Goal: Information Seeking & Learning: Learn about a topic

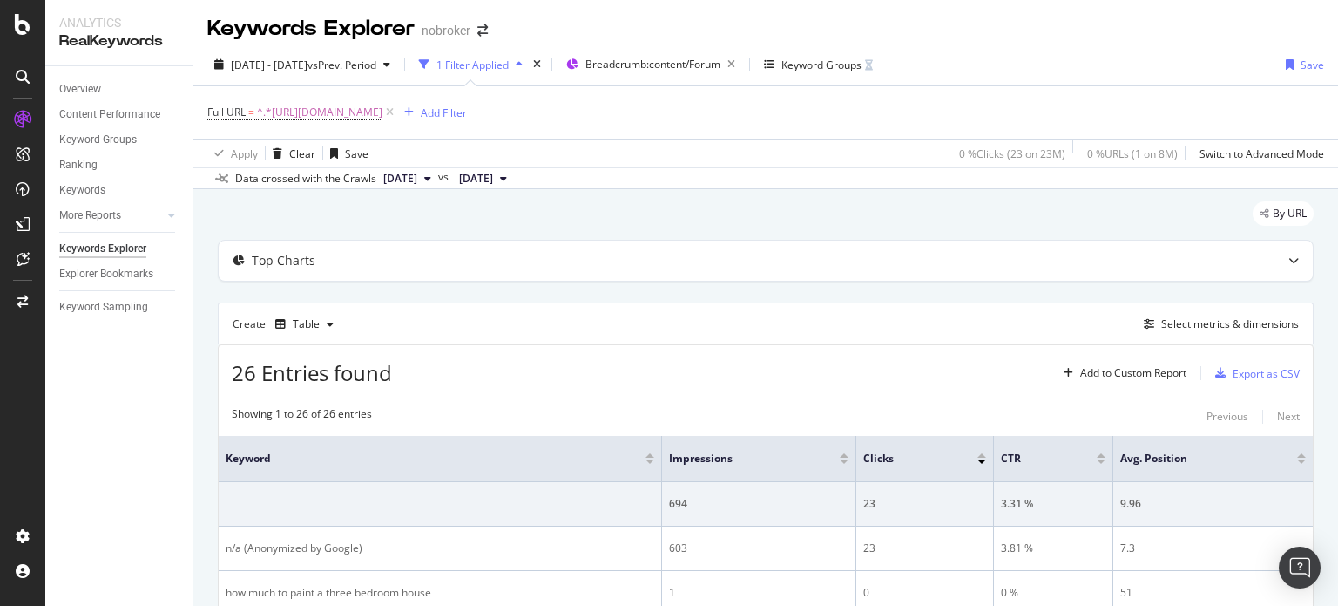
click at [593, 212] on div "By URL" at bounding box center [766, 220] width 1096 height 38
click at [397, 117] on icon at bounding box center [390, 112] width 15 height 17
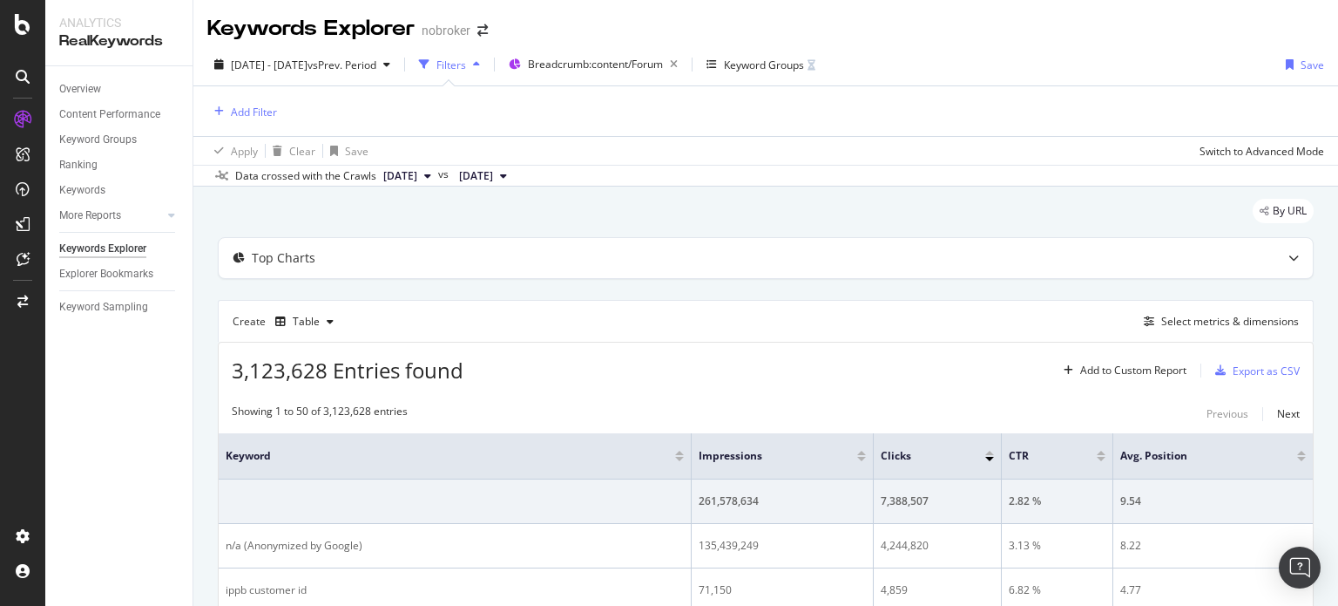
click at [681, 117] on div "Add Filter" at bounding box center [765, 111] width 1117 height 50
click at [524, 200] on div "By URL" at bounding box center [766, 218] width 1096 height 38
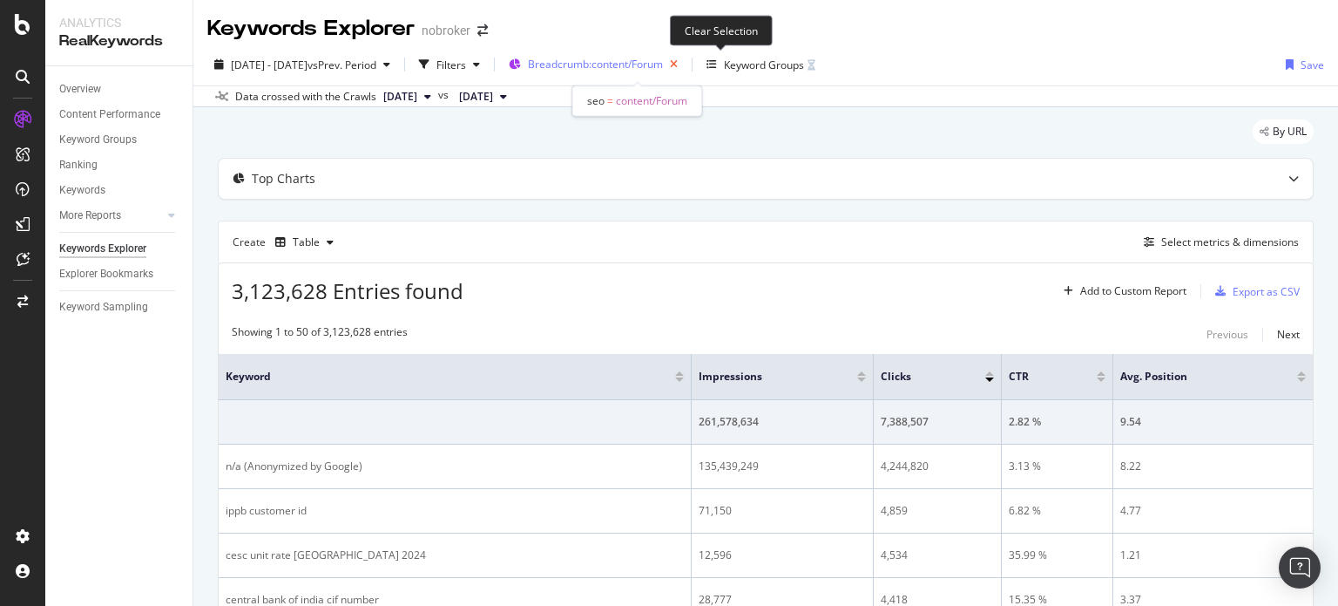
click at [685, 69] on icon "button" at bounding box center [674, 64] width 22 height 24
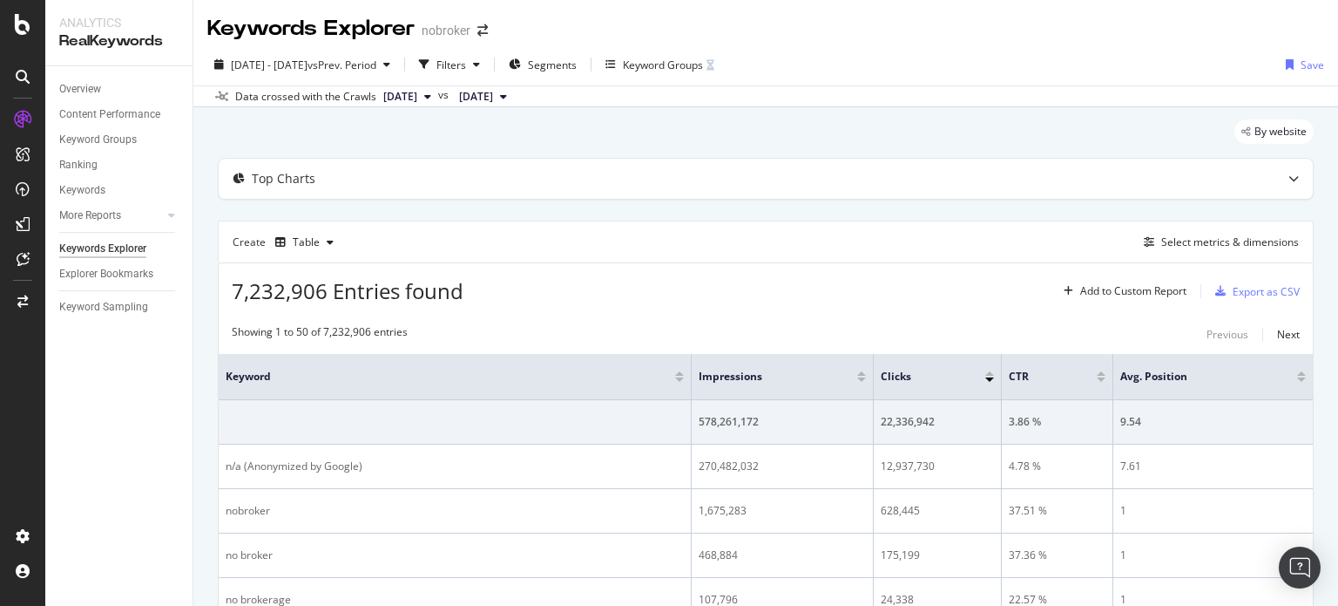
click at [599, 252] on div "Create Table Select metrics & dimensions" at bounding box center [766, 241] width 1096 height 42
click at [565, 75] on div "Segments" at bounding box center [543, 64] width 68 height 26
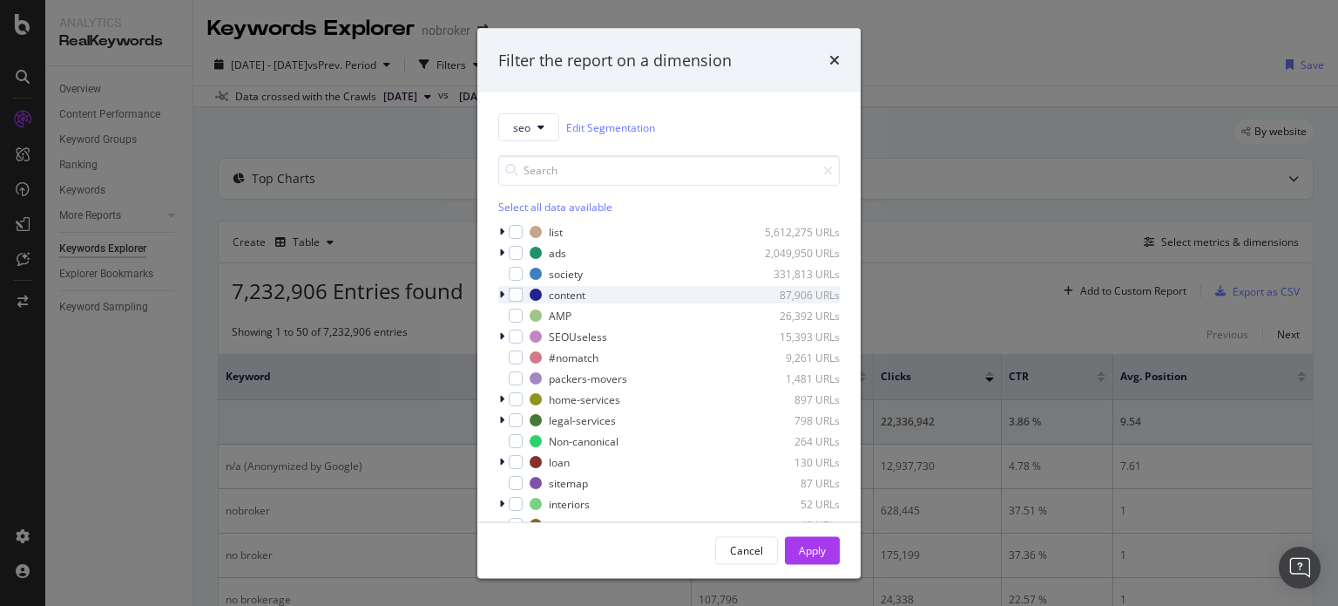
click at [505, 299] on div "modal" at bounding box center [503, 294] width 10 height 17
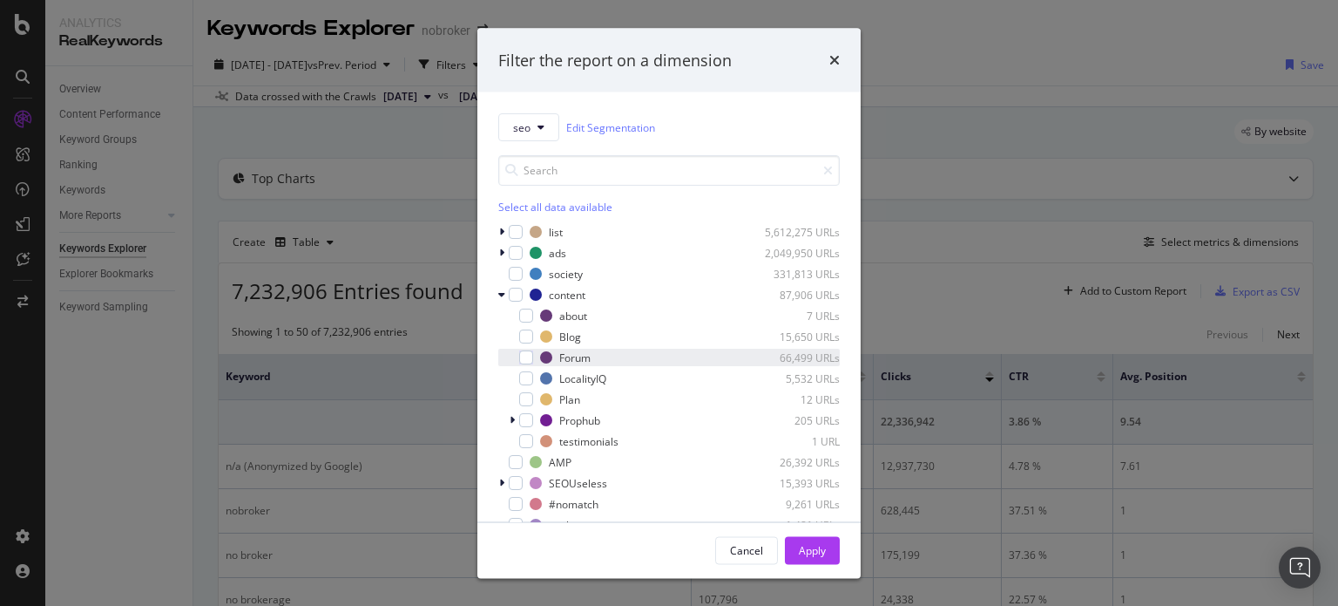
click at [536, 355] on div "Forum 66,499 URLs" at bounding box center [669, 357] width 342 height 17
click at [833, 55] on icon "times" at bounding box center [835, 60] width 10 height 14
